Goal: Task Accomplishment & Management: Manage account settings

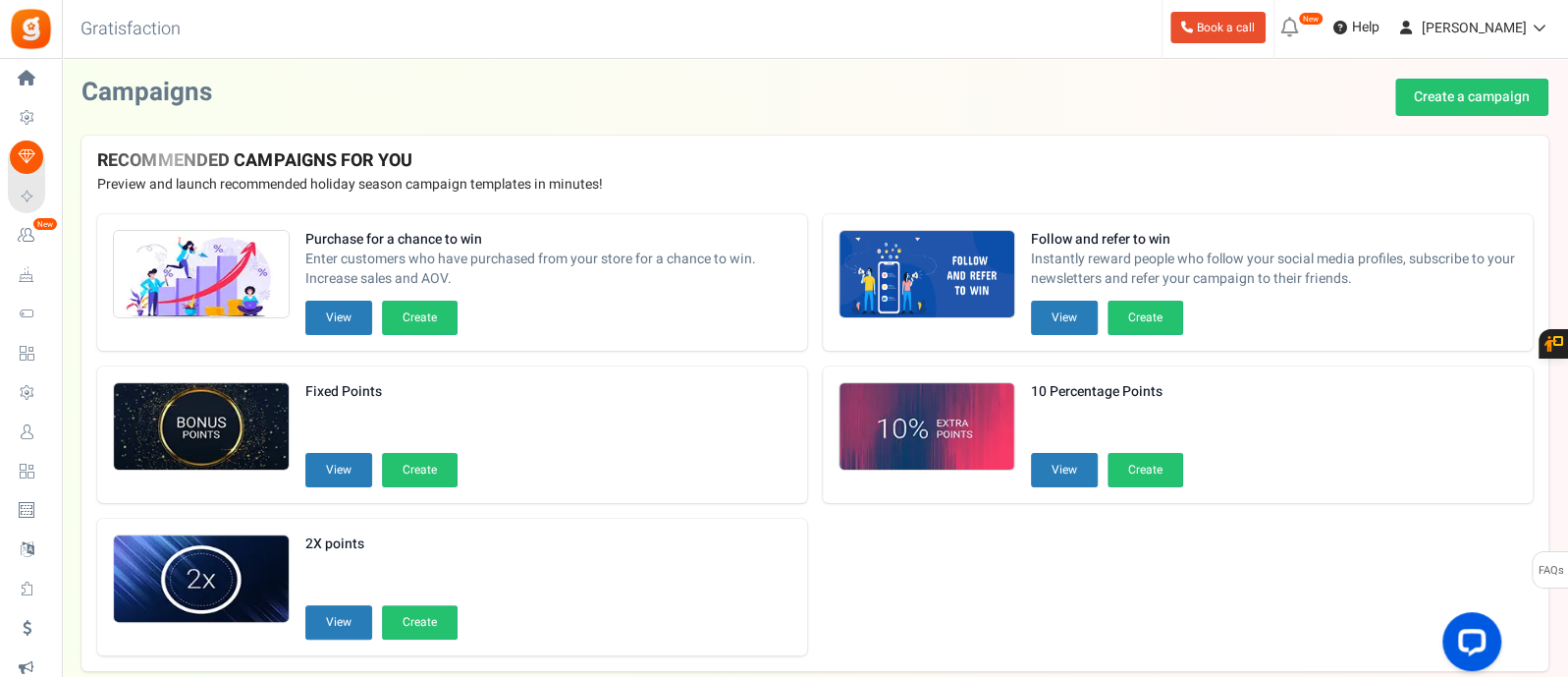
click at [0, 0] on span "Users" at bounding box center [0, 0] width 0 height 0
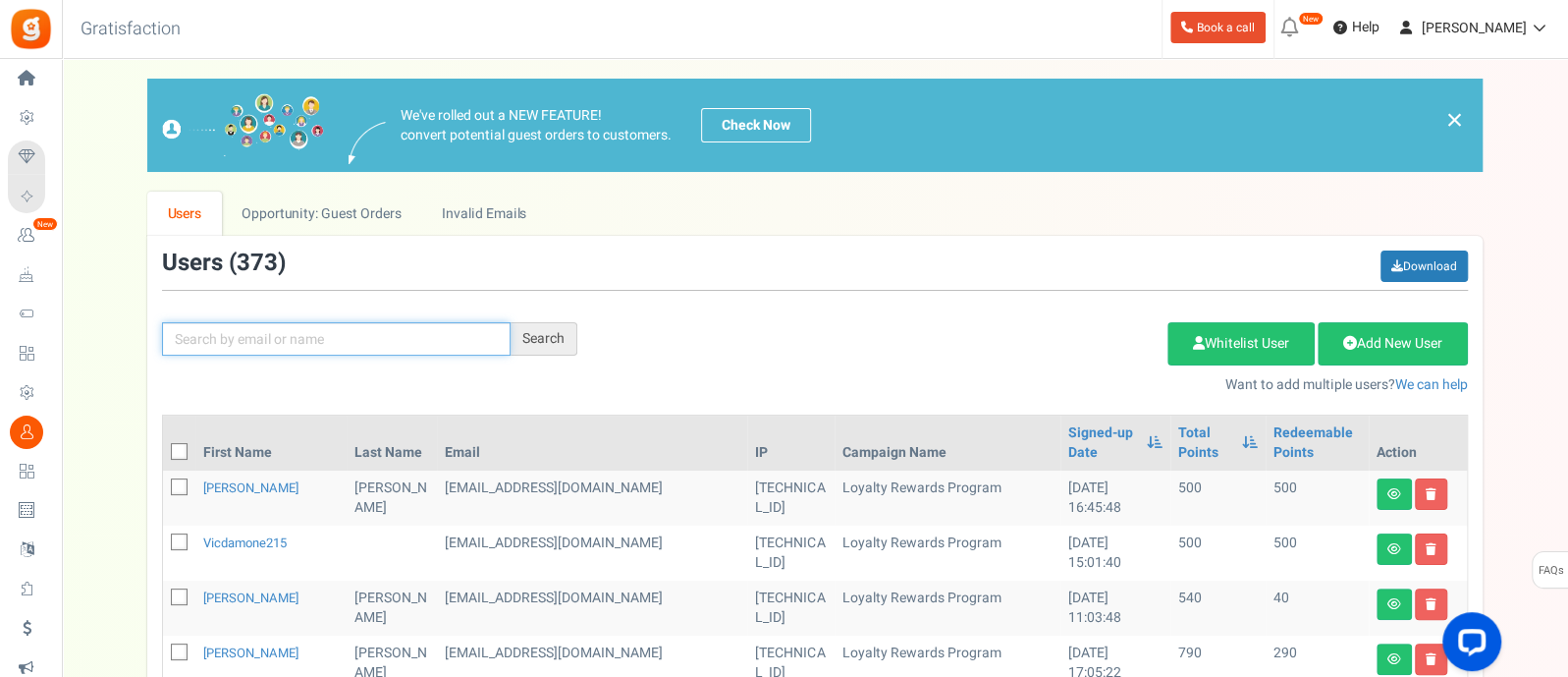
click at [265, 345] on input "text" at bounding box center [335, 338] width 348 height 33
type input "[PERSON_NAME]"
click at [525, 317] on div "[PERSON_NAME] Search Add Etsy Order Delete Selected Users Import Users Spam Pro…" at bounding box center [815, 323] width 1335 height 145
click at [530, 354] on div "Search" at bounding box center [544, 338] width 67 height 33
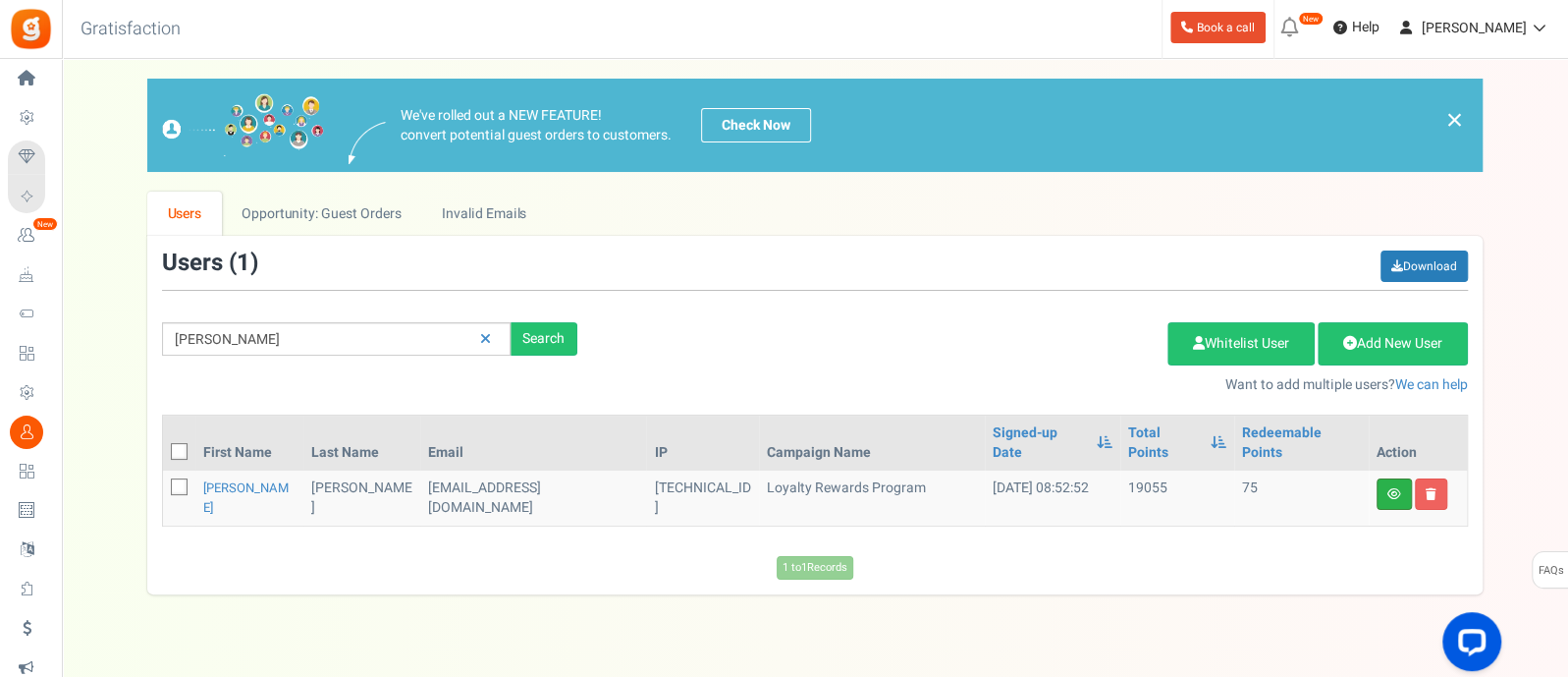
click at [1384, 478] on link at bounding box center [1393, 493] width 35 height 31
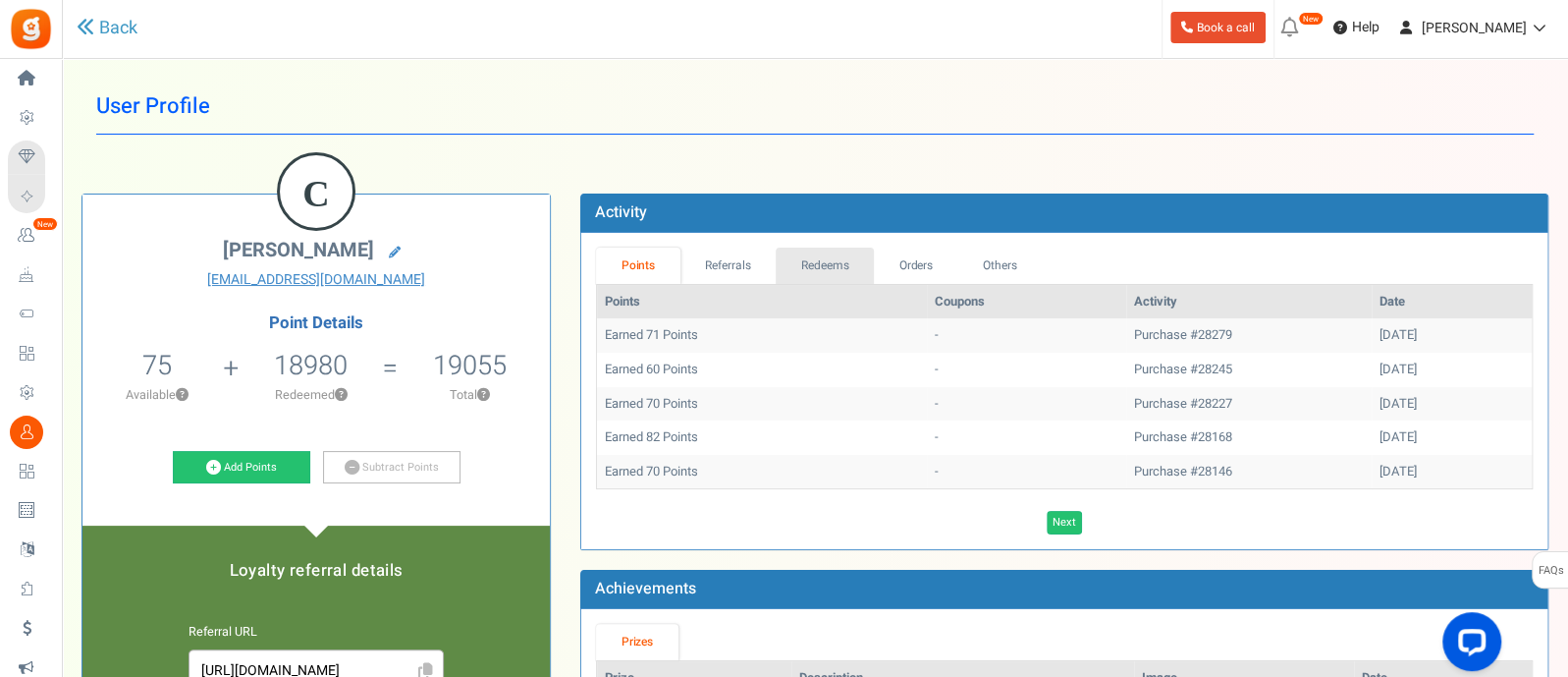
click at [818, 252] on link "Redeems" at bounding box center [824, 266] width 98 height 36
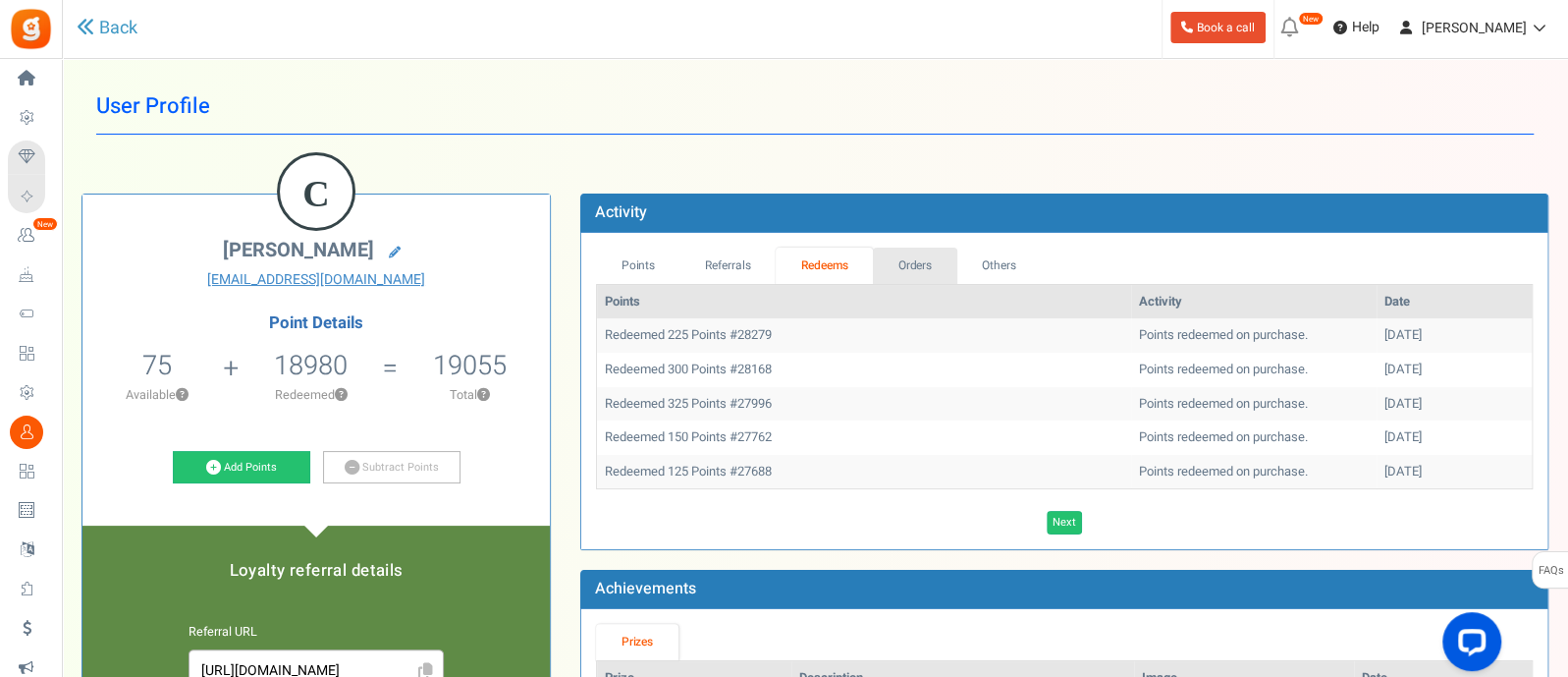
click at [903, 267] on link "Orders" at bounding box center [915, 266] width 85 height 36
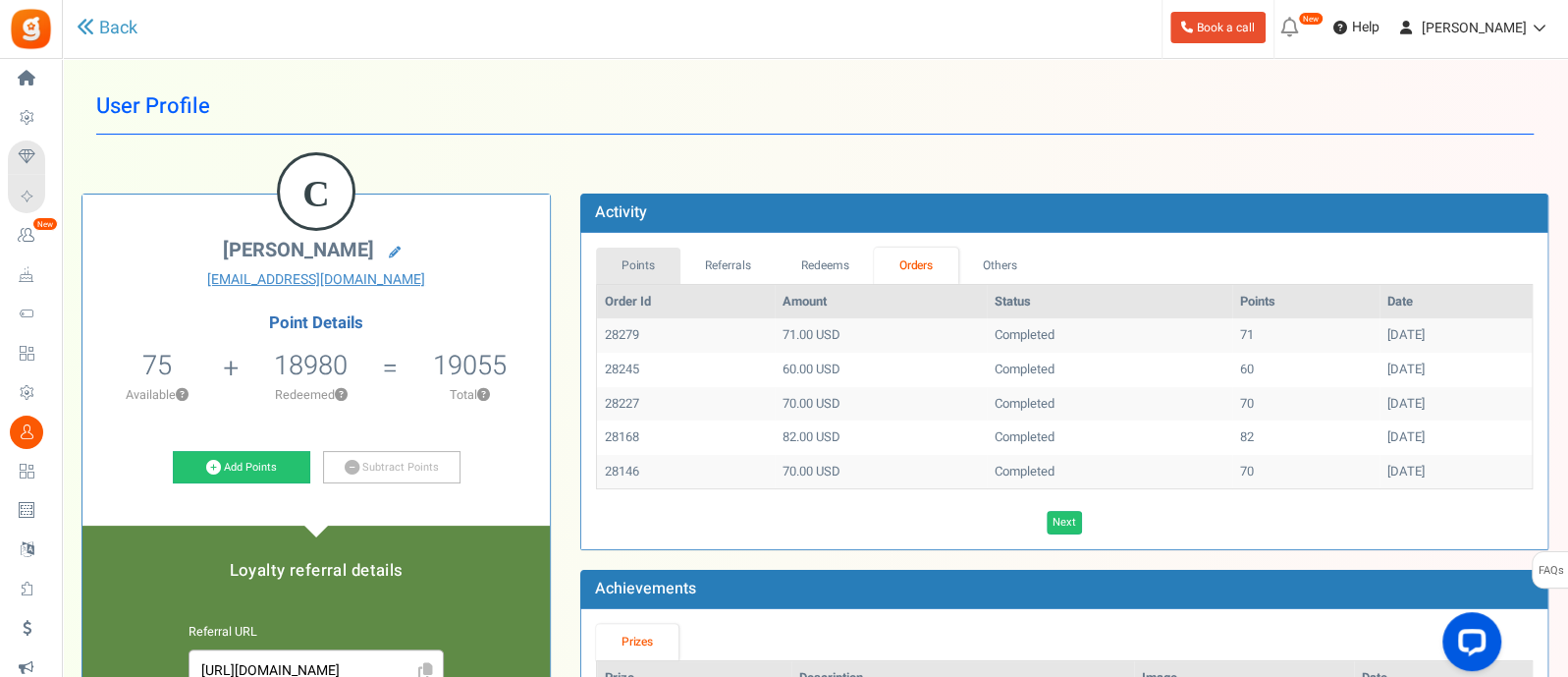
click at [649, 269] on link "Points" at bounding box center [638, 266] width 85 height 36
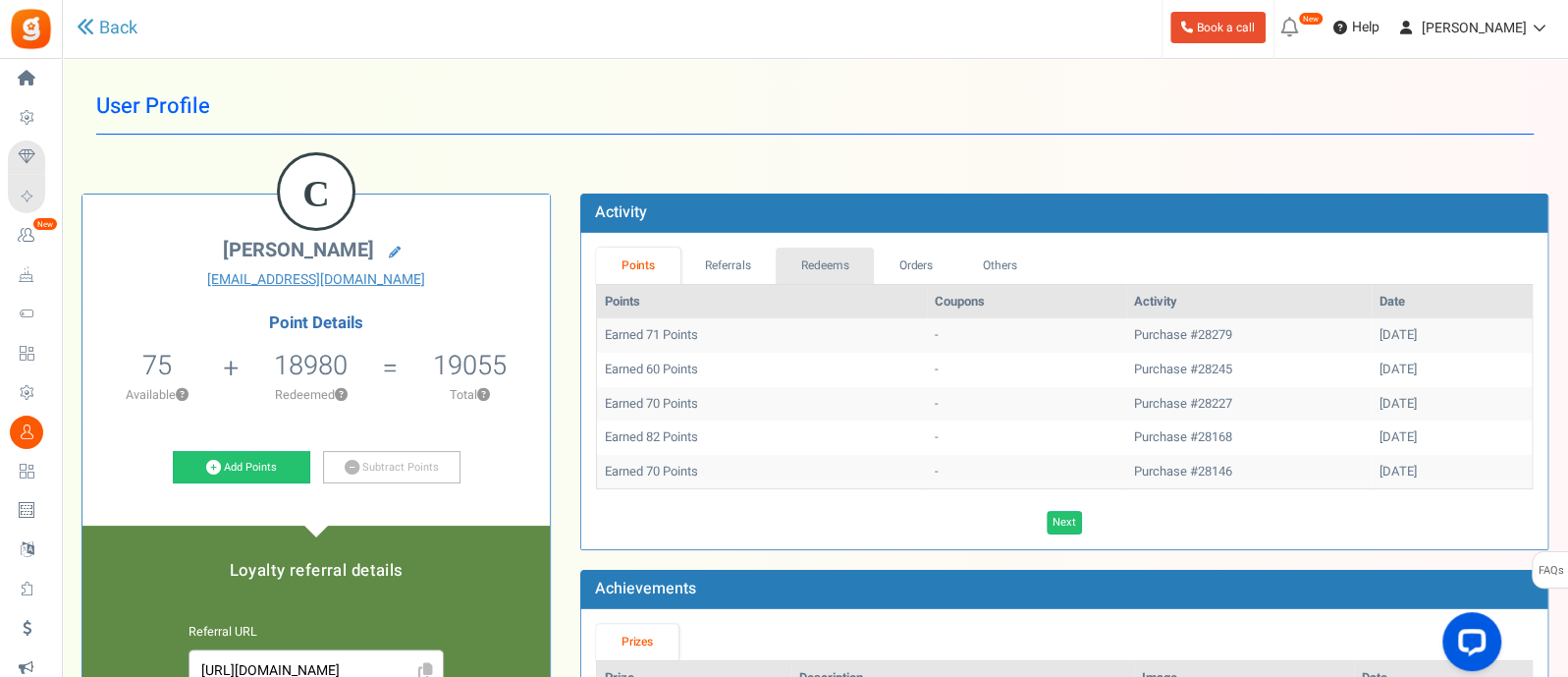
click at [843, 270] on link "Redeems" at bounding box center [824, 266] width 98 height 36
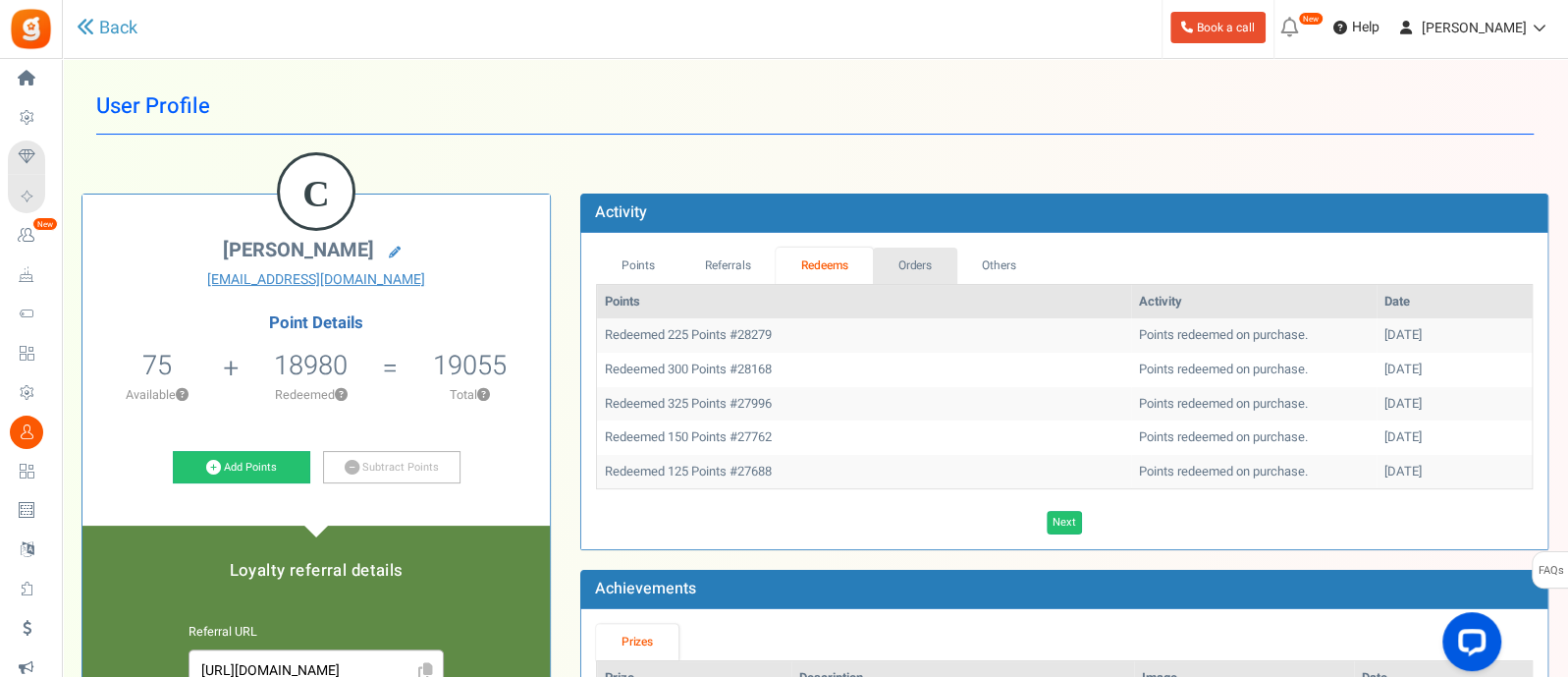
click at [900, 269] on link "Orders" at bounding box center [915, 266] width 85 height 36
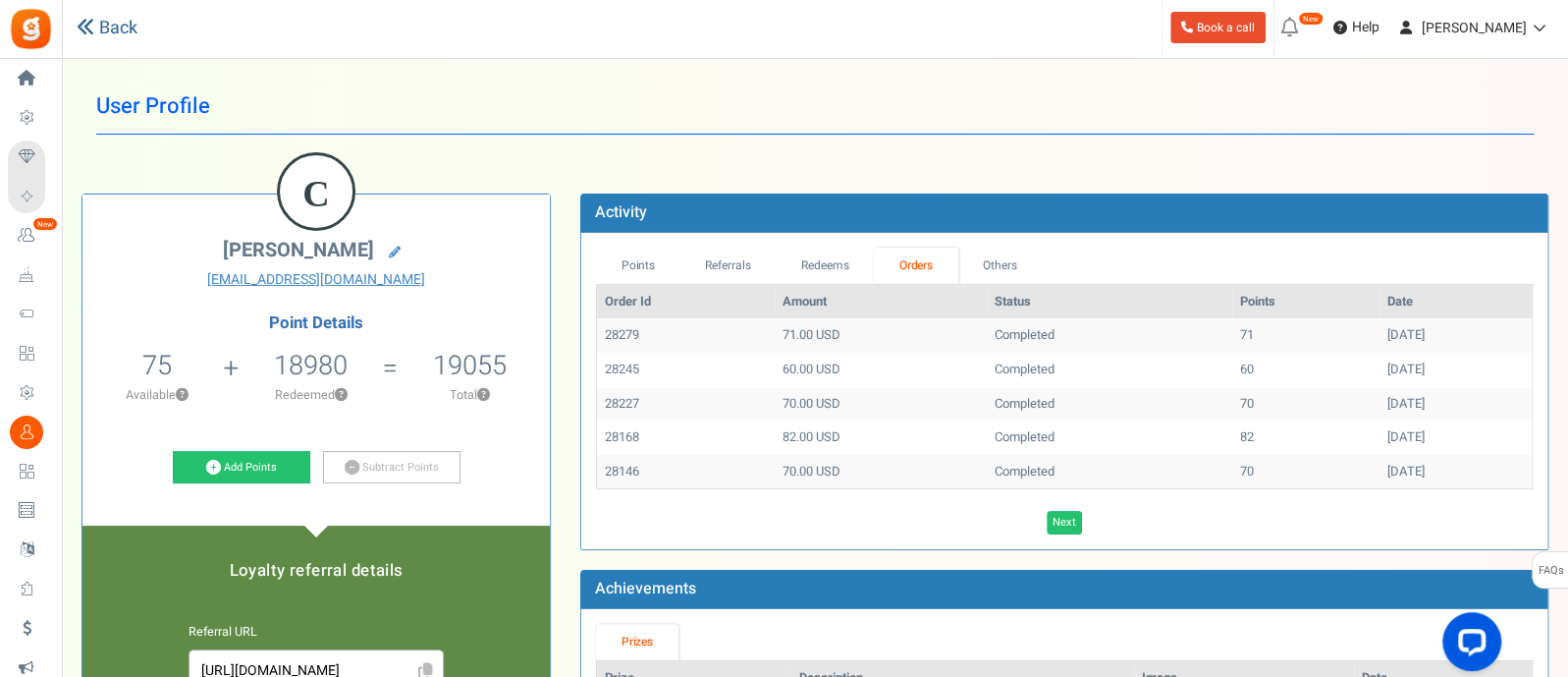
click at [114, 35] on link "Back" at bounding box center [107, 29] width 61 height 26
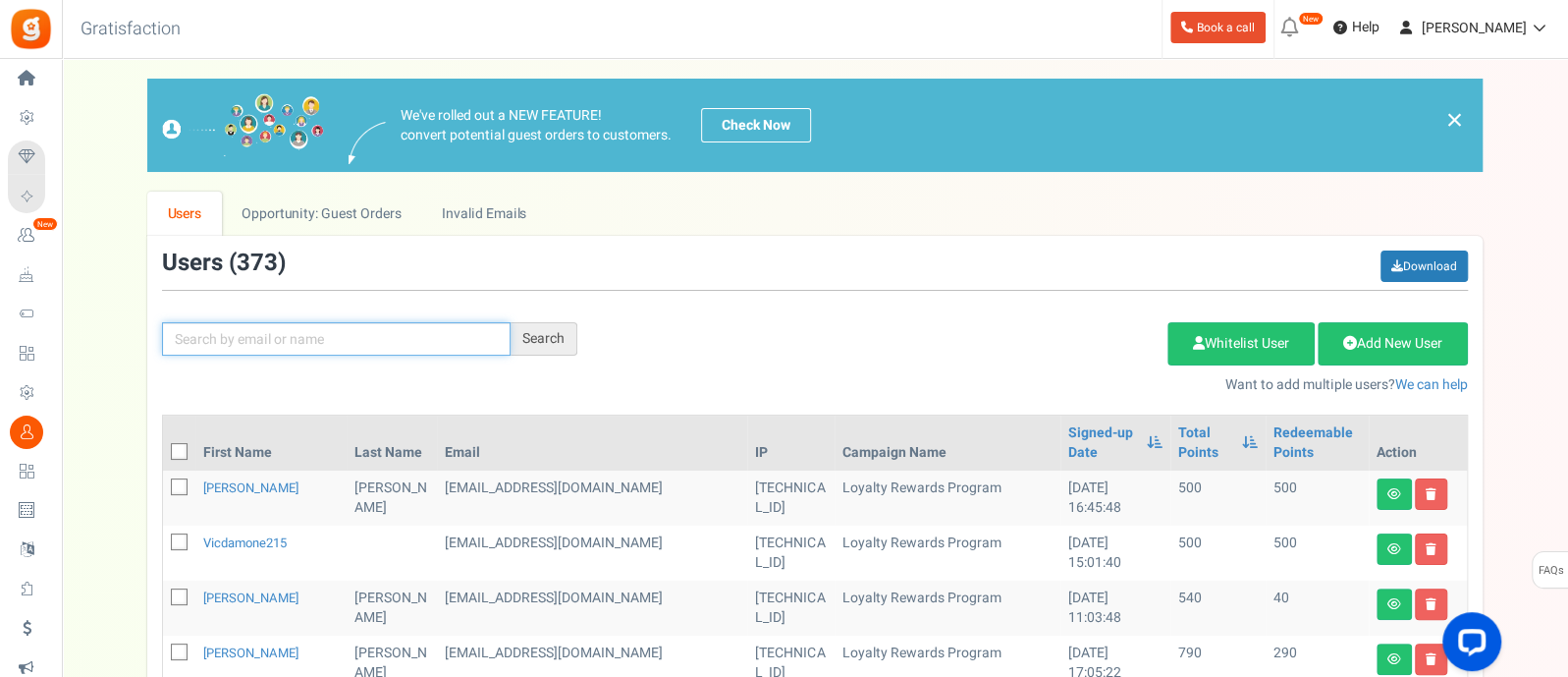
click at [299, 350] on input "text" at bounding box center [335, 338] width 348 height 33
type input "[PERSON_NAME]"
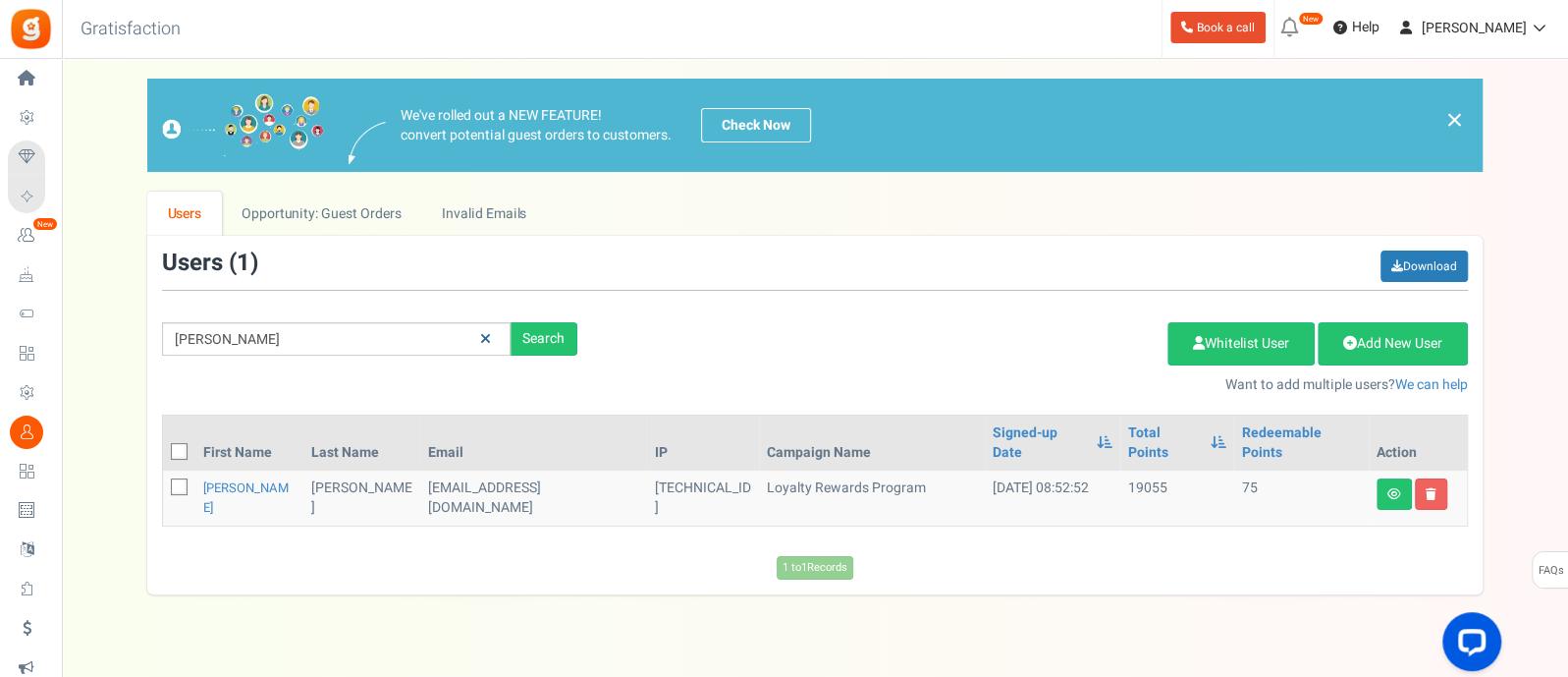
click at [482, 336] on icon at bounding box center [485, 339] width 11 height 14
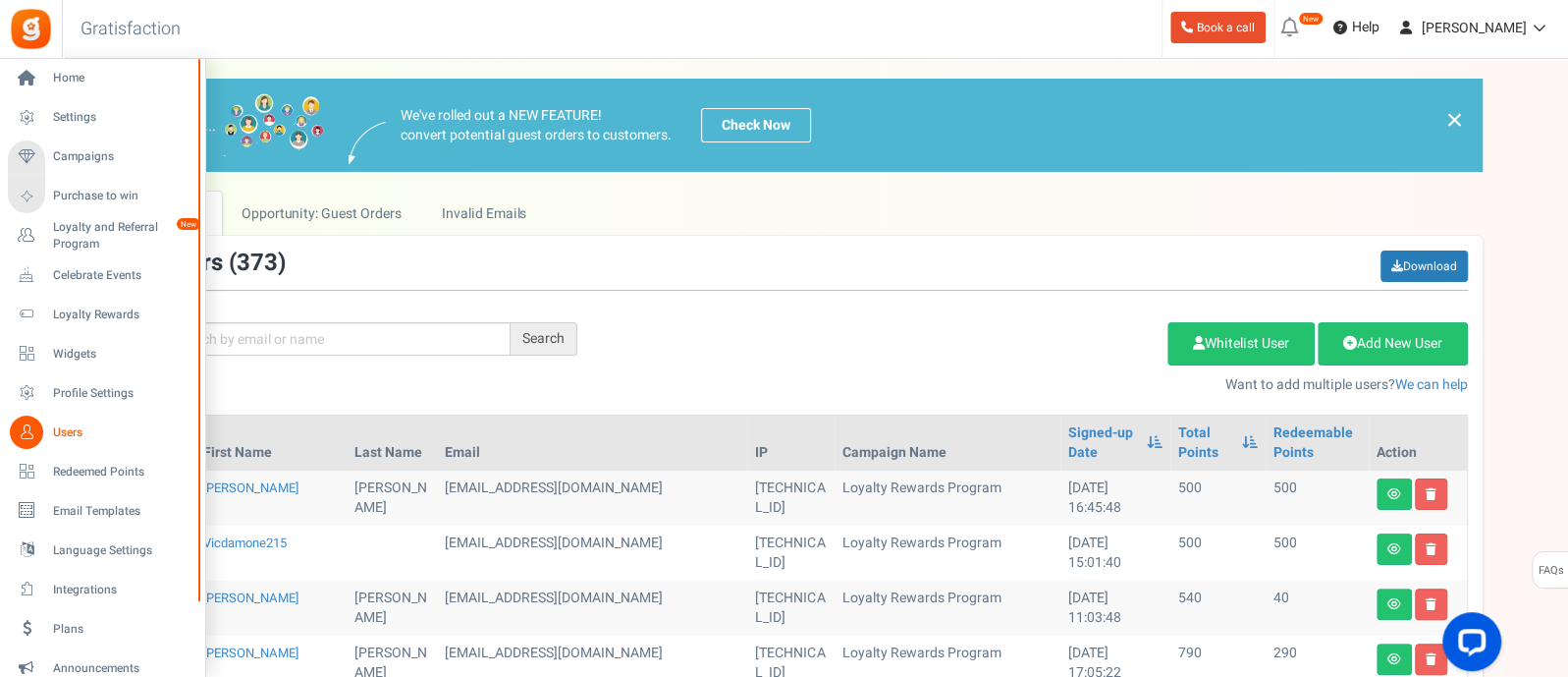
click at [59, 430] on span "Users" at bounding box center [122, 432] width 138 height 17
